Goal: Task Accomplishment & Management: Manage account settings

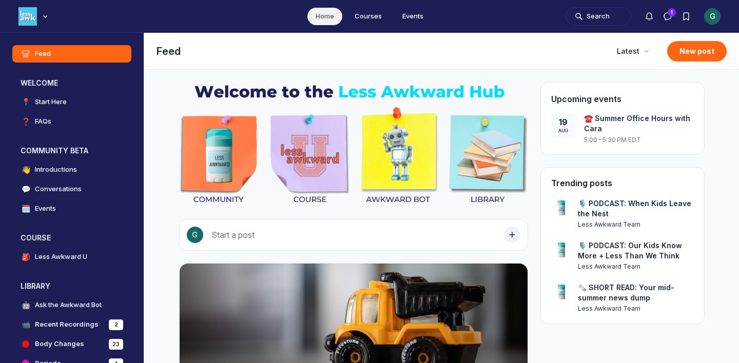
scroll to position [2785, 1965]
click at [712, 18] on div "G" at bounding box center [712, 16] width 16 height 16
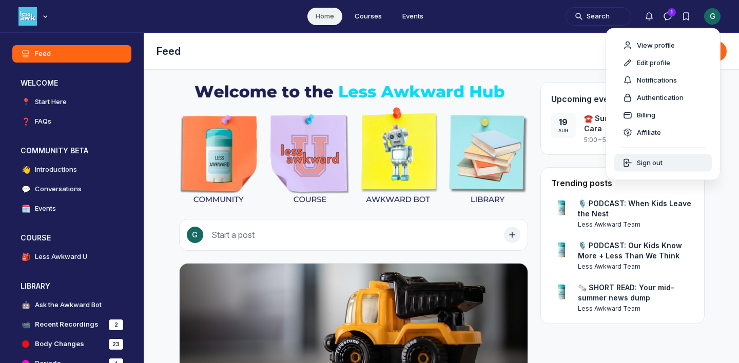
click at [651, 162] on span "Sign out" at bounding box center [650, 163] width 26 height 10
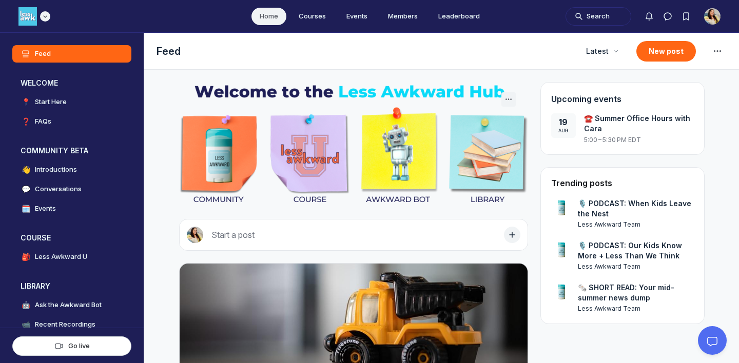
scroll to position [2624, 1965]
click at [44, 16] on icon "Main navigation bar" at bounding box center [45, 16] width 10 height 6
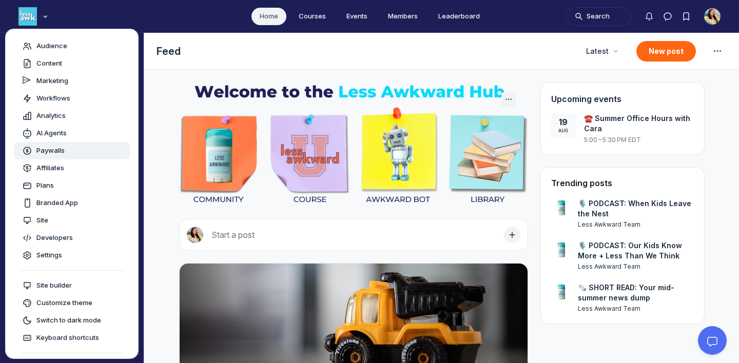
click at [53, 150] on span "Paywalls" at bounding box center [50, 151] width 28 height 10
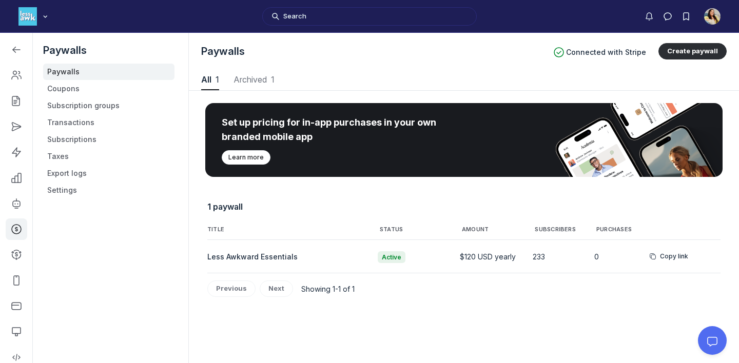
scroll to position [1389, 3682]
click at [93, 88] on link "Coupons" at bounding box center [108, 89] width 131 height 16
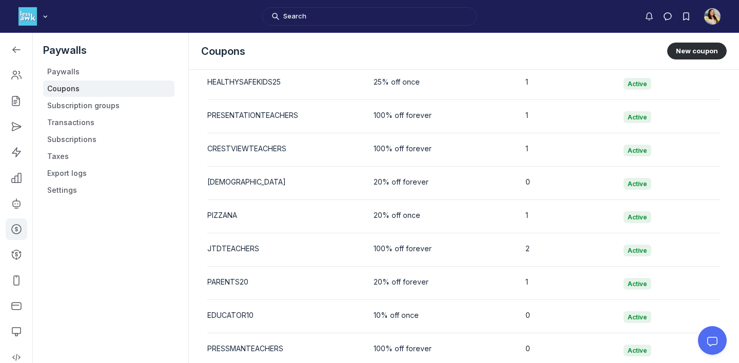
scroll to position [1891, 0]
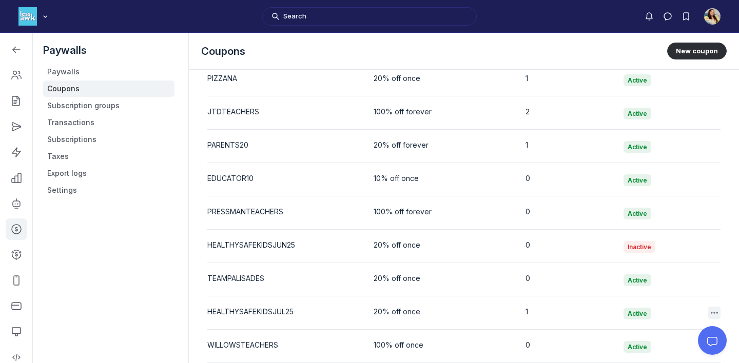
click at [717, 309] on icon "button" at bounding box center [714, 313] width 10 height 10
click at [677, 267] on button "Edit" at bounding box center [662, 269] width 97 height 17
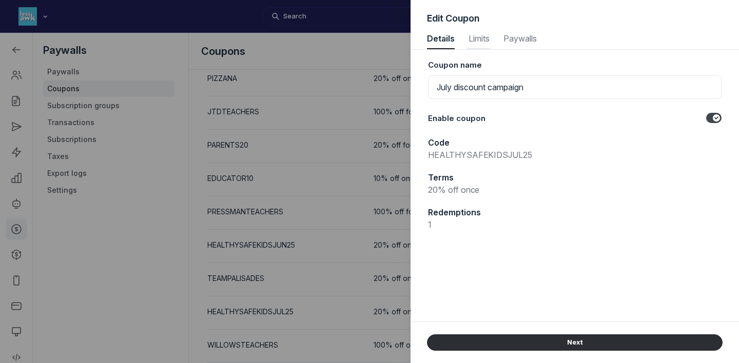
click at [479, 36] on span "Limits" at bounding box center [479, 38] width 24 height 8
select select "true"
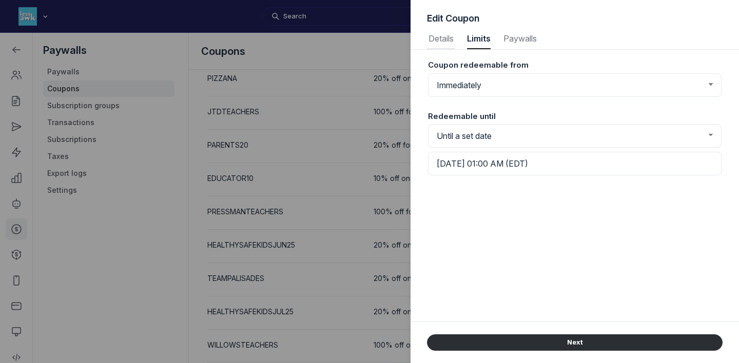
click at [442, 46] on button "Details Details" at bounding box center [441, 39] width 28 height 21
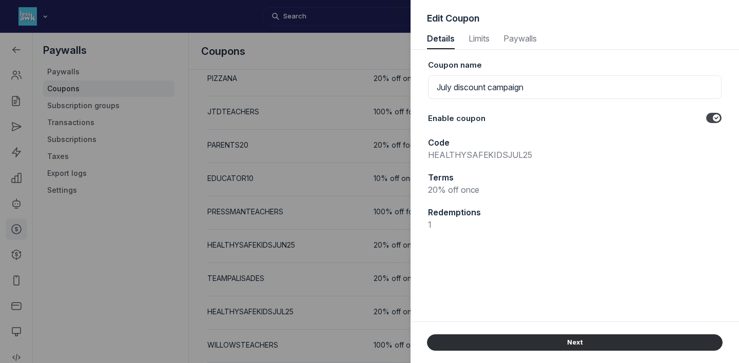
click at [709, 119] on label "Toggle switch" at bounding box center [713, 118] width 15 height 10
click at [0, 0] on input "Toggle switch" at bounding box center [0, 0] width 0 height 0
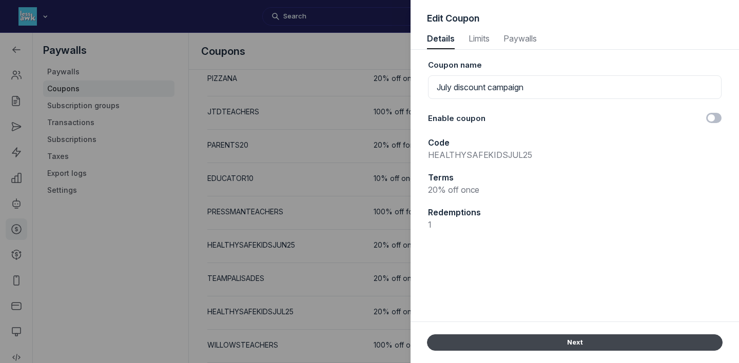
click at [513, 341] on button "Next" at bounding box center [574, 342] width 295 height 16
select select "true"
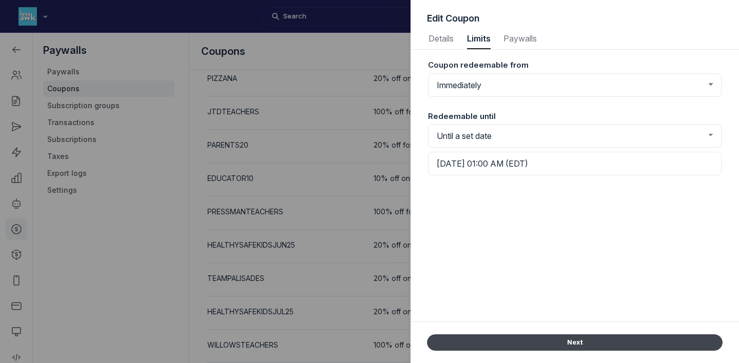
click at [480, 345] on button "Next" at bounding box center [574, 342] width 295 height 16
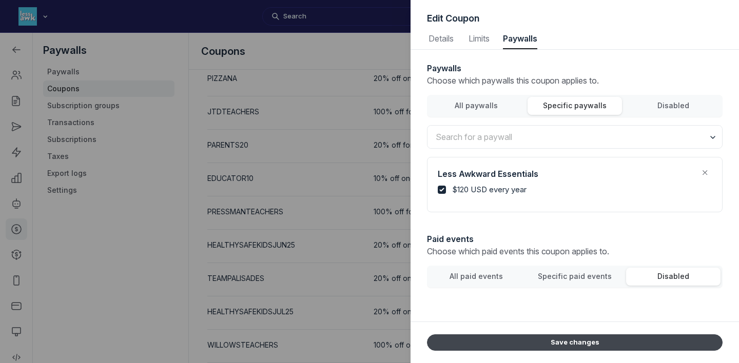
click at [489, 344] on button "Save changes" at bounding box center [574, 342] width 295 height 16
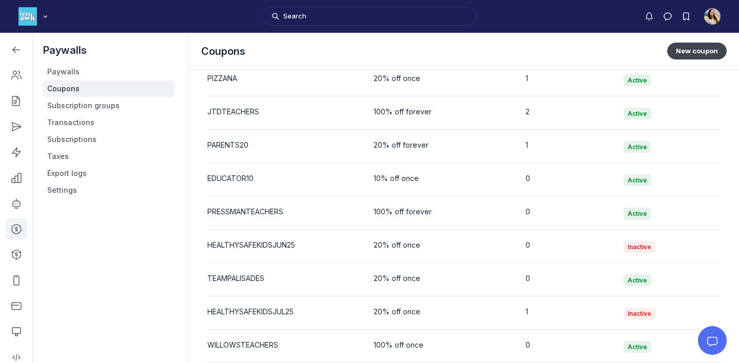
click at [694, 48] on button "New coupon" at bounding box center [697, 51] width 60 height 16
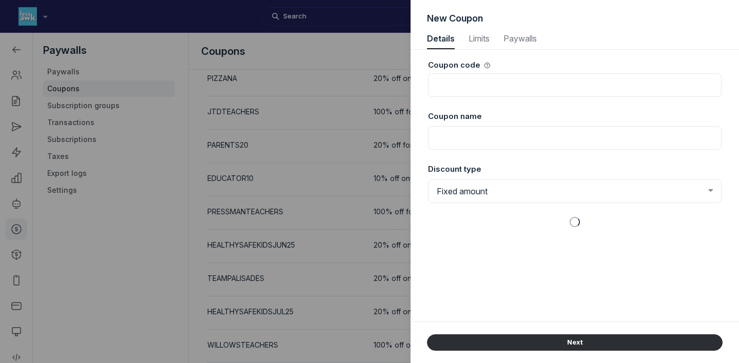
select select "1"
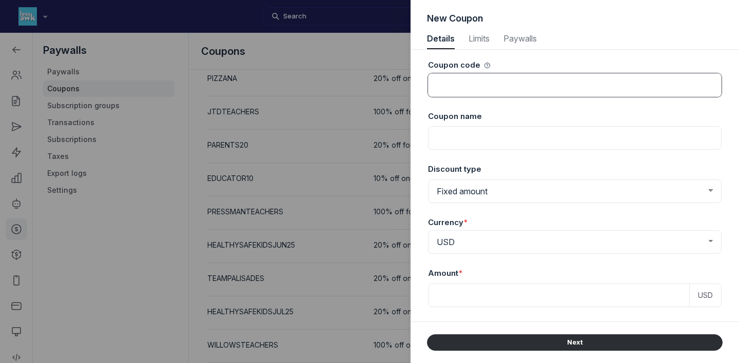
click at [506, 81] on input at bounding box center [574, 85] width 293 height 24
type input "HEALTHYSAFEKIDSAUG25"
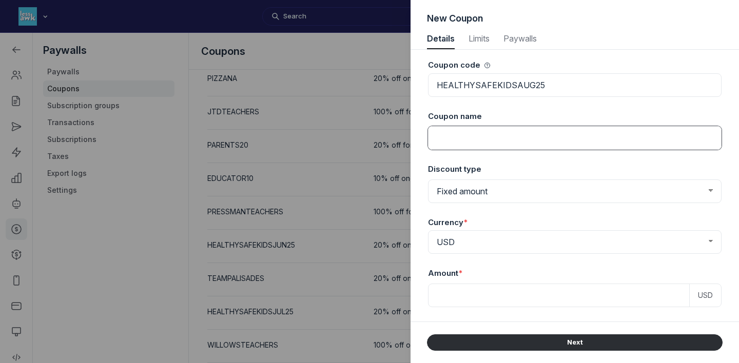
click at [488, 141] on input at bounding box center [574, 138] width 293 height 24
type input "J"
type input "August discount coupon"
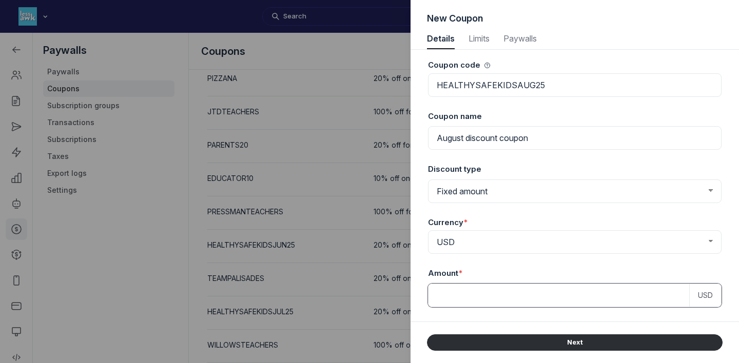
click at [461, 291] on input at bounding box center [559, 296] width 262 height 24
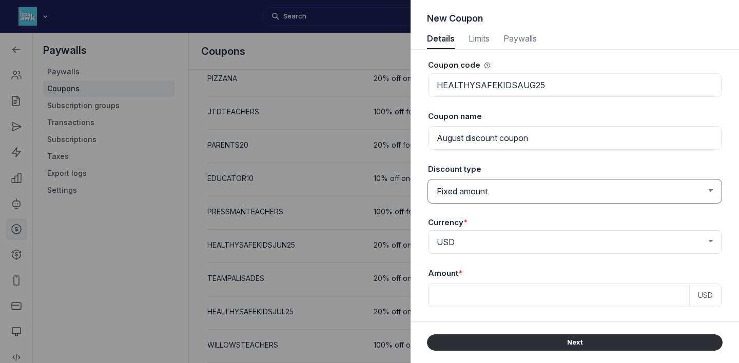
click at [501, 189] on select "Fixed amount Percentage discount" at bounding box center [574, 192] width 293 height 24
select select "PaywallCoupons::Percent"
click at [428, 180] on select "Fixed amount Percentage discount" at bounding box center [574, 192] width 293 height 24
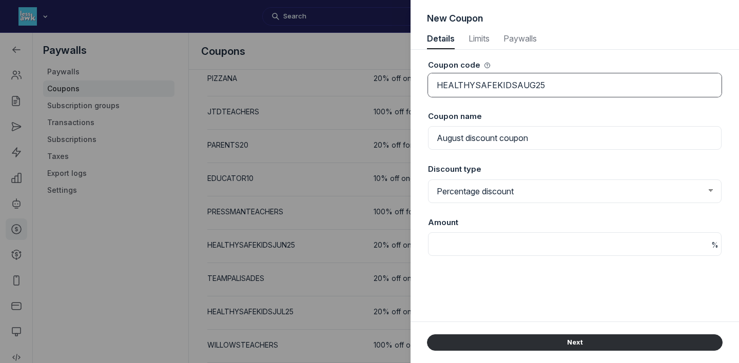
click at [526, 89] on input "HEALTHYSAFEKIDSAUG25" at bounding box center [574, 85] width 293 height 24
click at [345, 75] on div at bounding box center [369, 181] width 739 height 363
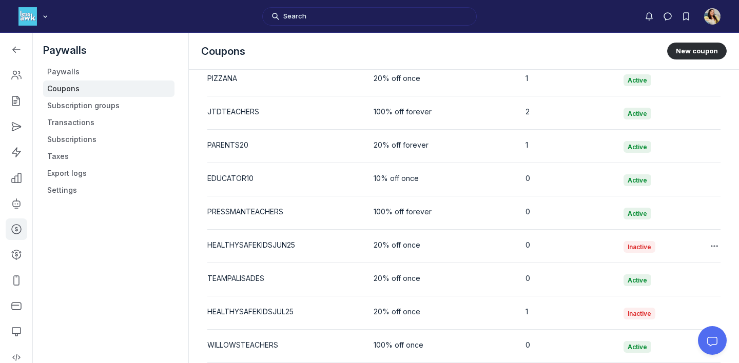
click at [347, 243] on div "HEALTHYSAFEKIDSJUN25" at bounding box center [284, 245] width 154 height 10
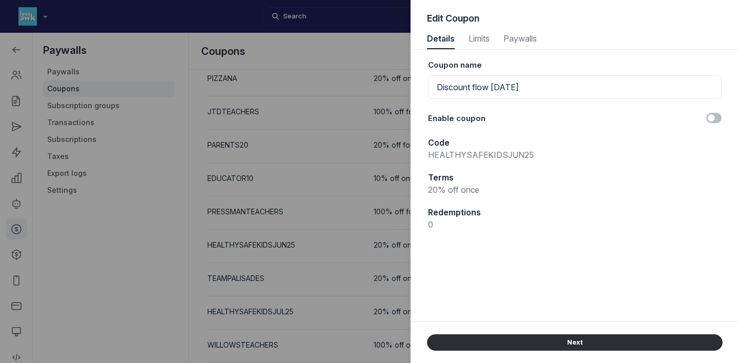
click at [332, 270] on div at bounding box center [369, 181] width 739 height 363
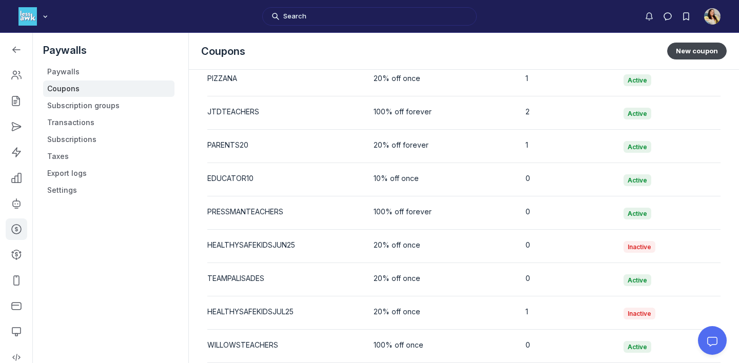
click at [689, 54] on button "New coupon" at bounding box center [697, 51] width 60 height 16
select select "1"
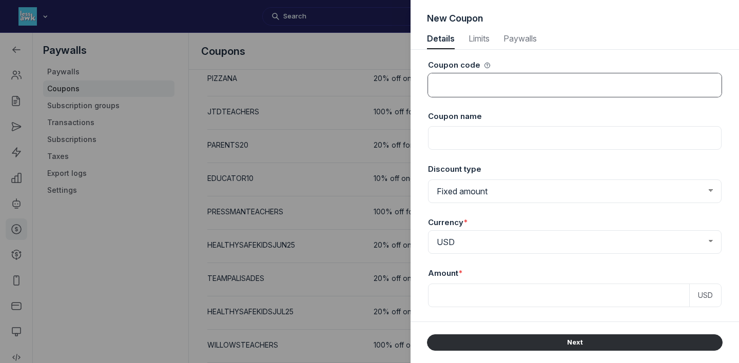
click at [529, 87] on input at bounding box center [574, 85] width 293 height 24
type input "v"
click at [529, 87] on input "v" at bounding box center [574, 85] width 293 height 24
paste input "HEALTHYSAFEKIDSAUG25"
type input "HEALTHYSAFEKIDSAUG25"
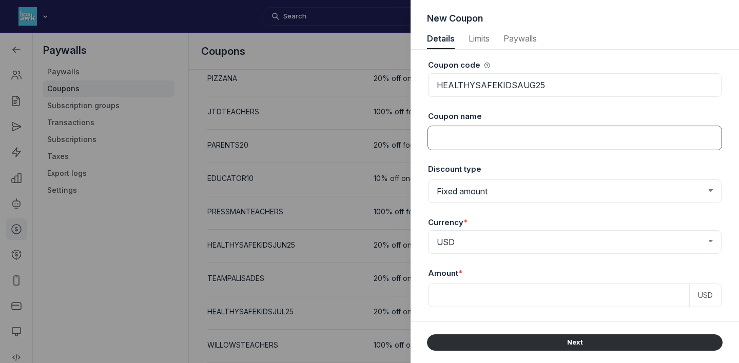
click at [476, 133] on input at bounding box center [574, 138] width 293 height 24
type input "August discount"
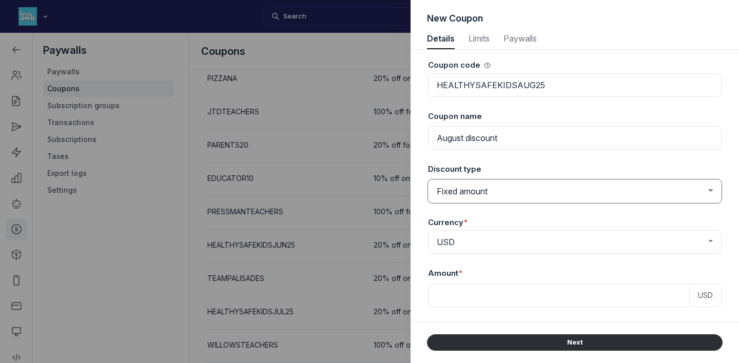
click at [462, 192] on select "Fixed amount Percentage discount" at bounding box center [574, 192] width 293 height 24
select select "PaywallCoupons::Percent"
click at [428, 180] on select "Fixed amount Percentage discount" at bounding box center [574, 192] width 293 height 24
click at [452, 235] on input at bounding box center [574, 244] width 293 height 24
type input "20"
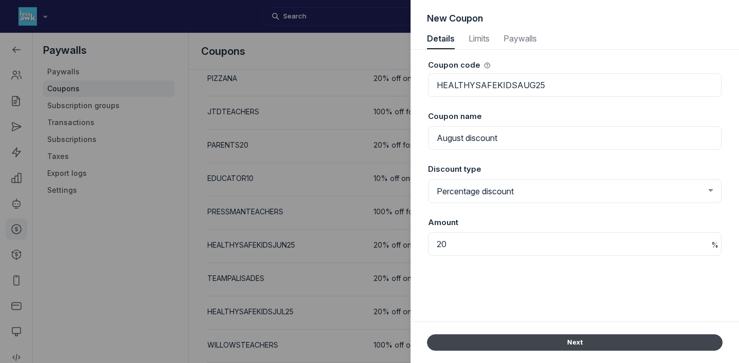
click at [478, 336] on button "Next" at bounding box center [574, 342] width 295 height 16
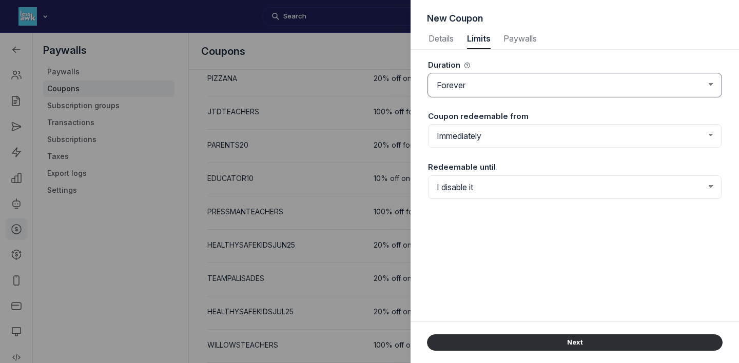
click at [514, 79] on select "Forever Once Repeating" at bounding box center [574, 85] width 293 height 24
select select "once"
click at [428, 73] on select "Forever Once Repeating" at bounding box center [574, 85] width 293 height 24
click at [496, 139] on select "Immediately From a set date" at bounding box center [574, 136] width 293 height 24
click at [428, 124] on select "Immediately From a set date" at bounding box center [574, 136] width 293 height 24
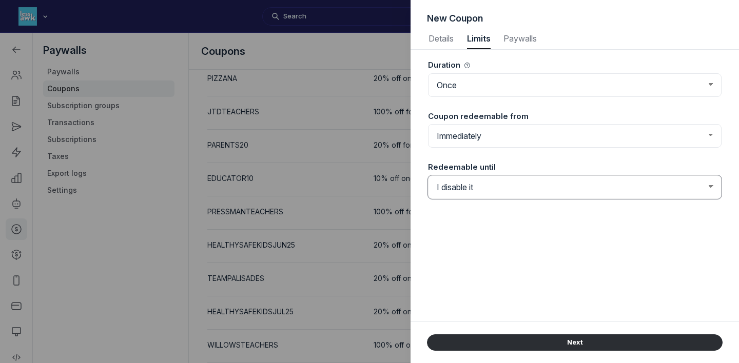
click at [479, 184] on select "I disable it Until a set date" at bounding box center [574, 187] width 293 height 24
select select "true"
click at [428, 175] on select "I disable it Until a set date" at bounding box center [574, 187] width 293 height 24
select select "7"
click at [471, 219] on input "text" at bounding box center [574, 215] width 293 height 24
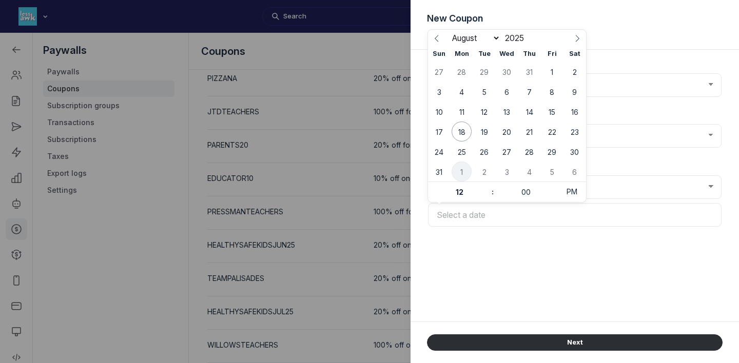
click at [466, 173] on span "1" at bounding box center [461, 172] width 20 height 20
type input "September 01, 2025 12:00 PM (EDT)"
select select "8"
click at [572, 192] on span "PM" at bounding box center [571, 192] width 28 height 21
type input "September 01, 2025 12:00 AM (EDT)"
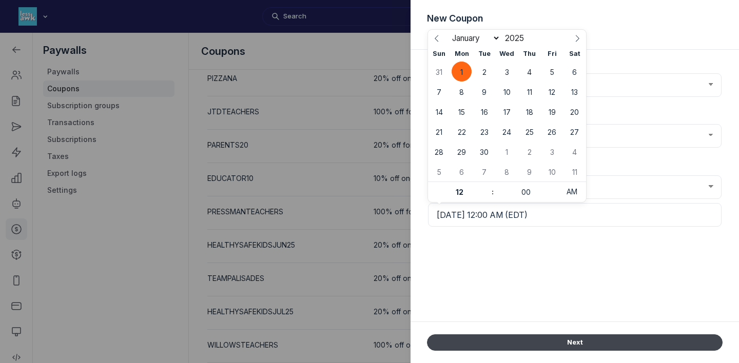
click at [496, 343] on button "Next" at bounding box center [574, 342] width 295 height 16
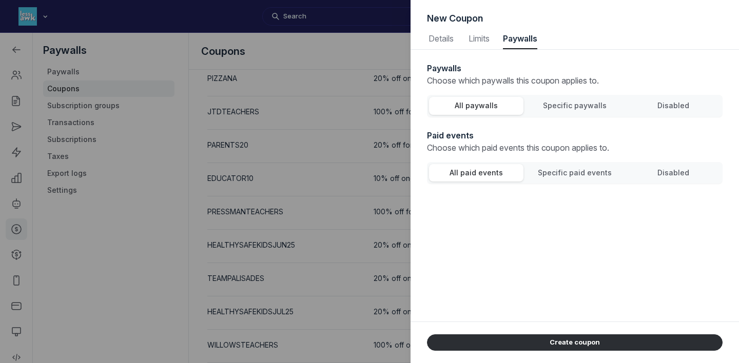
click at [579, 102] on span "Specific paywalls" at bounding box center [575, 105] width 64 height 9
click at [0, 0] on input "Specific paywalls" at bounding box center [0, 0] width 0 height 0
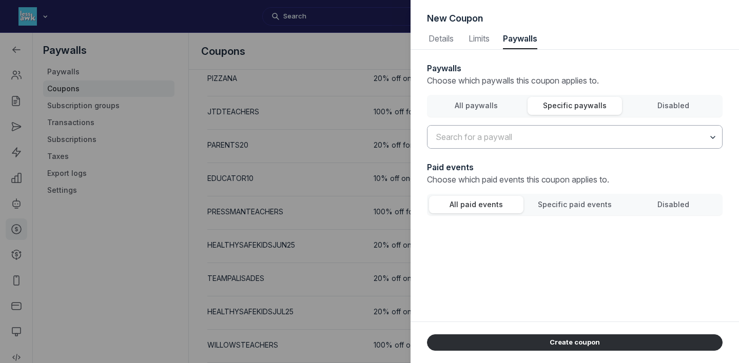
click at [519, 130] on input "text" at bounding box center [574, 137] width 294 height 23
click at [508, 168] on span "Less Awkward Essentials" at bounding box center [575, 165] width 274 height 10
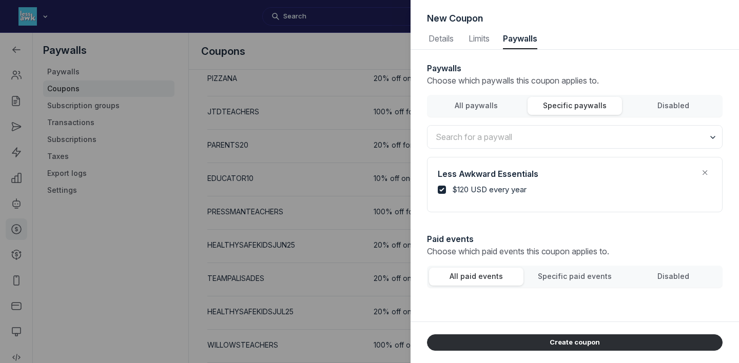
click at [667, 280] on span "Disabled" at bounding box center [673, 276] width 32 height 9
click at [0, 0] on input "Disabled" at bounding box center [0, 0] width 0 height 0
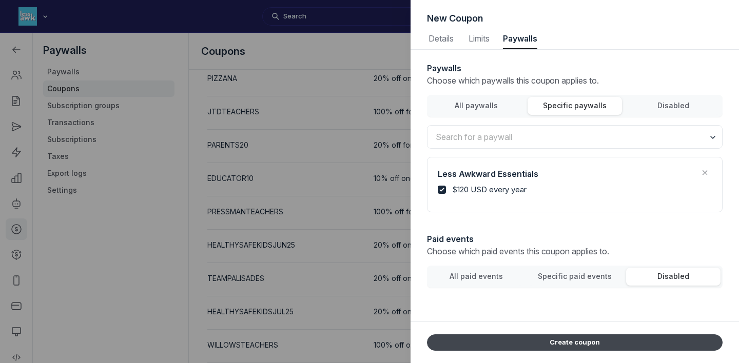
click at [578, 342] on button "Create coupon" at bounding box center [574, 342] width 295 height 16
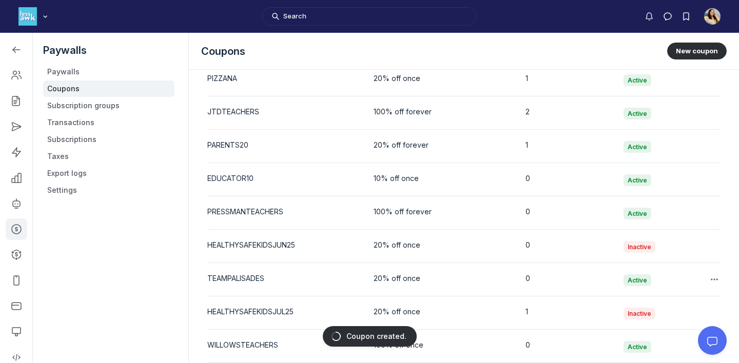
scroll to position [1925, 0]
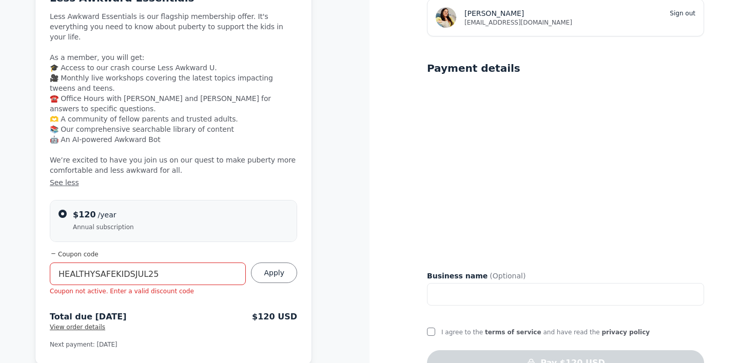
scroll to position [100, 0]
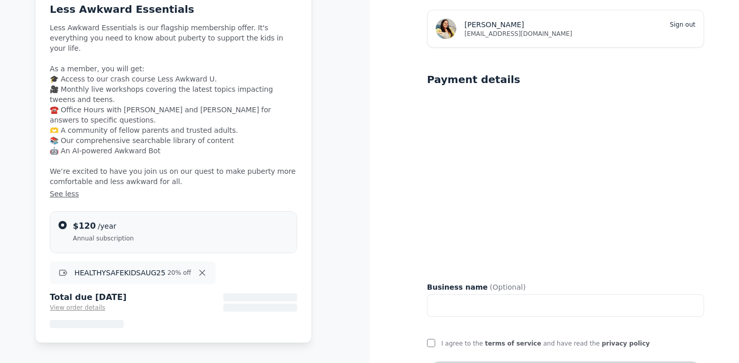
scroll to position [114, 0]
